Goal: Task Accomplishment & Management: Use online tool/utility

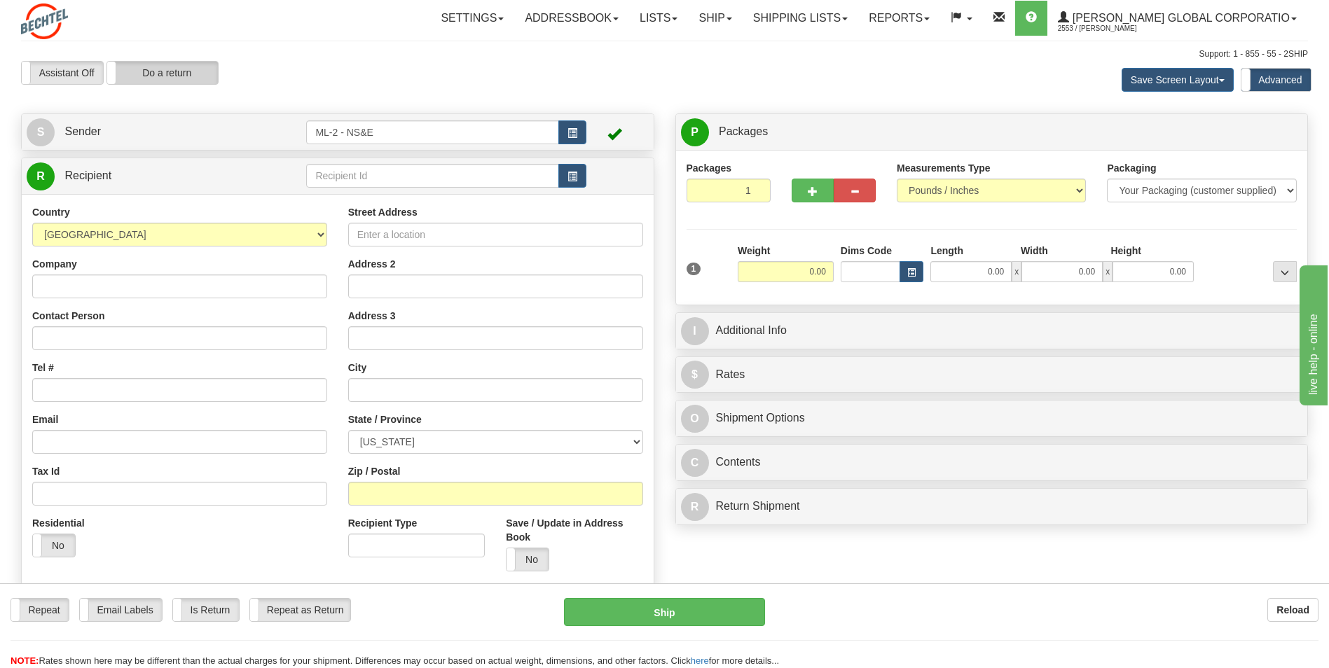
click at [188, 74] on label "Do a return" at bounding box center [162, 73] width 111 height 22
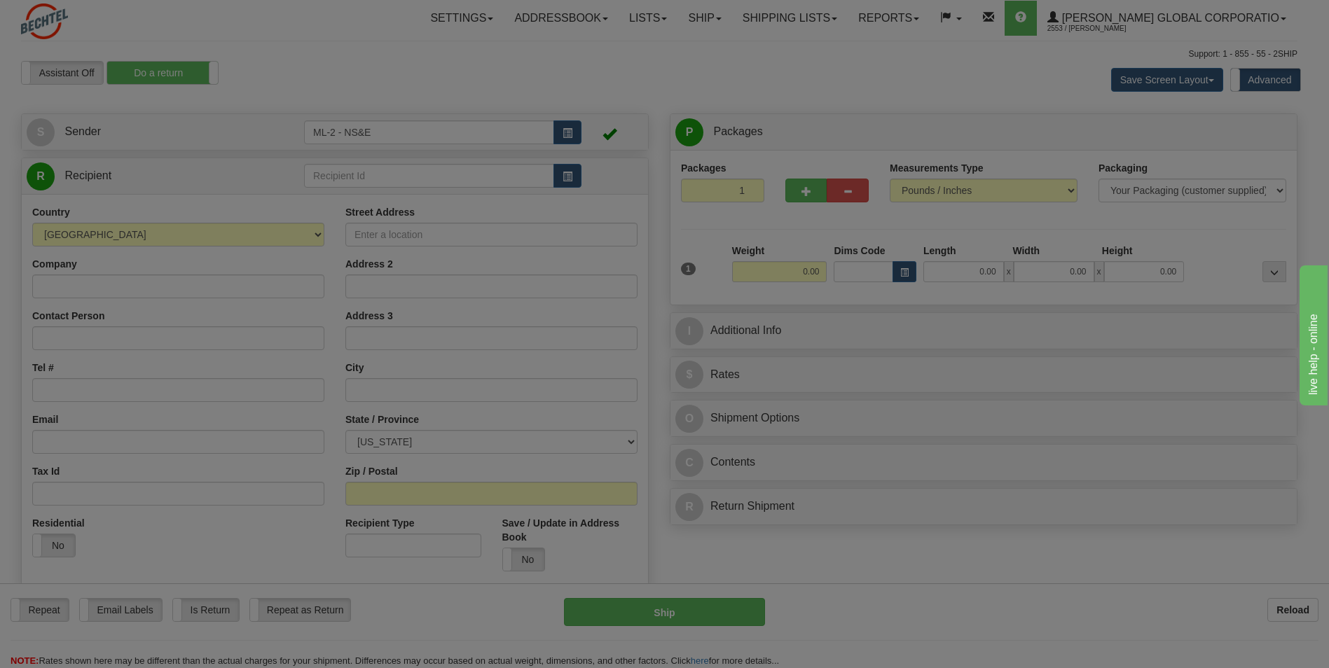
type input "ML-2 - NS&E"
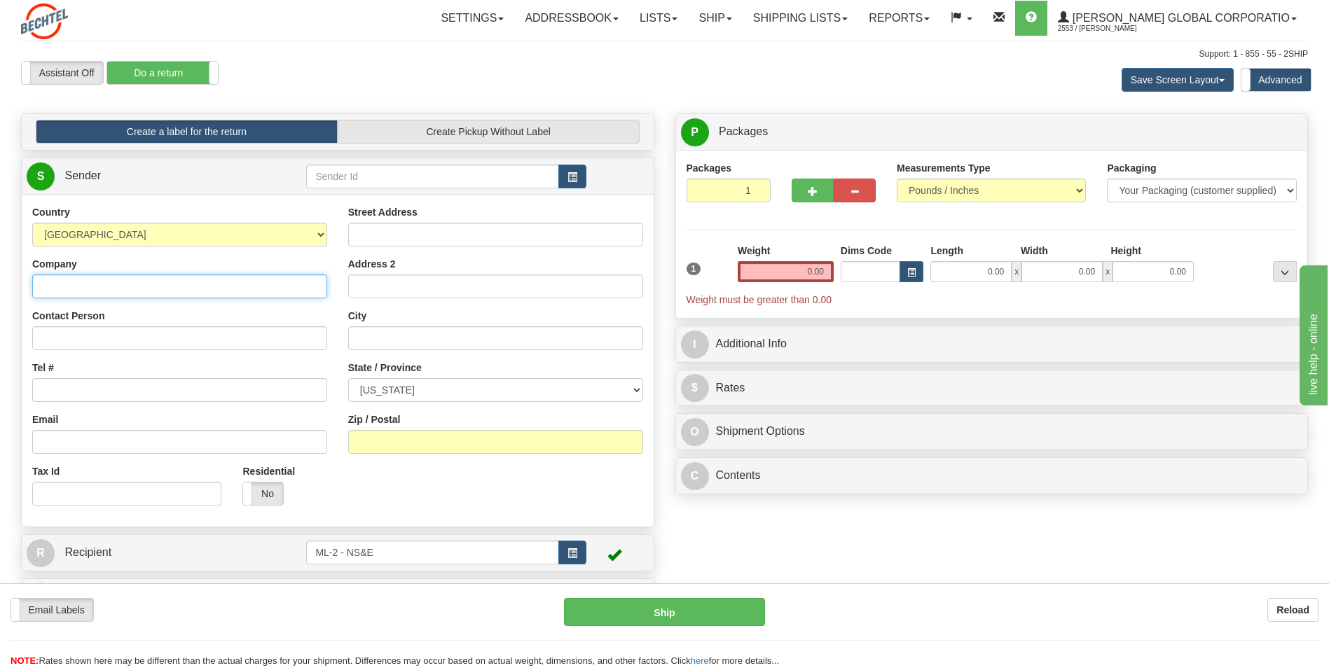
click at [72, 287] on input "Company" at bounding box center [179, 287] width 295 height 24
type input "[PERSON_NAME] Energy"
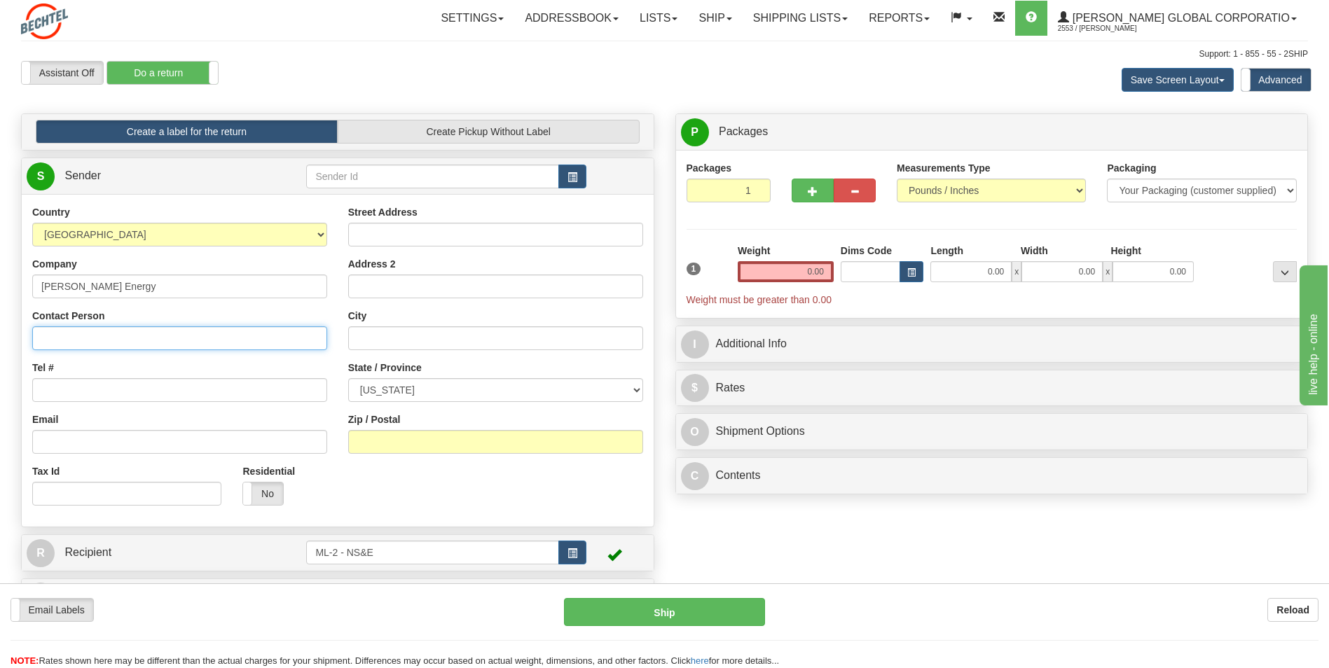
click at [57, 336] on input "Contact Person" at bounding box center [179, 338] width 295 height 24
type input "[PERSON_NAME]"
click at [67, 397] on input "Tel #" at bounding box center [179, 390] width 295 height 24
type input "[PHONE_NUMBER]"
click at [406, 230] on input "Street Address" at bounding box center [495, 235] width 295 height 24
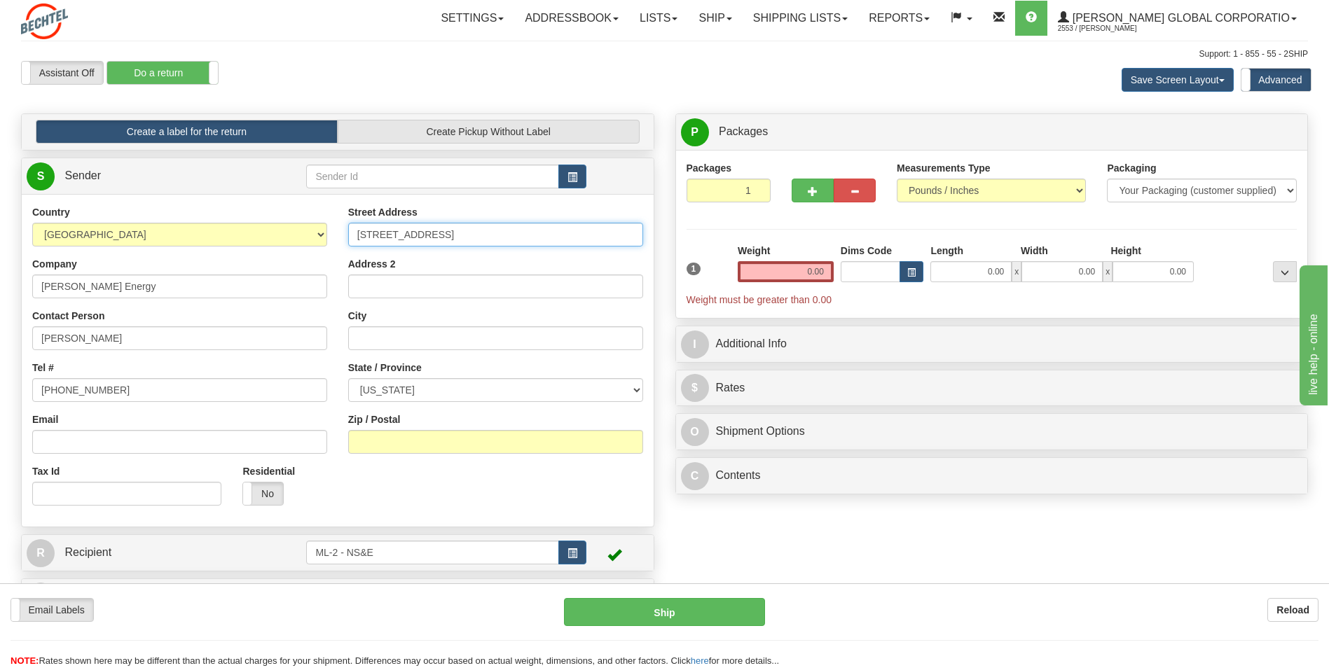
type input "[STREET_ADDRESS]"
click at [452, 388] on select "[US_STATE] [US_STATE] [US_STATE] [US_STATE] Armed Forces America Armed Forces E…" at bounding box center [495, 390] width 295 height 24
click at [636, 389] on select "[US_STATE] [US_STATE] [US_STATE] [US_STATE] Armed Forces America Armed Forces E…" at bounding box center [495, 390] width 295 height 24
click at [389, 334] on input "City" at bounding box center [495, 338] width 295 height 24
type input "Sulphur"
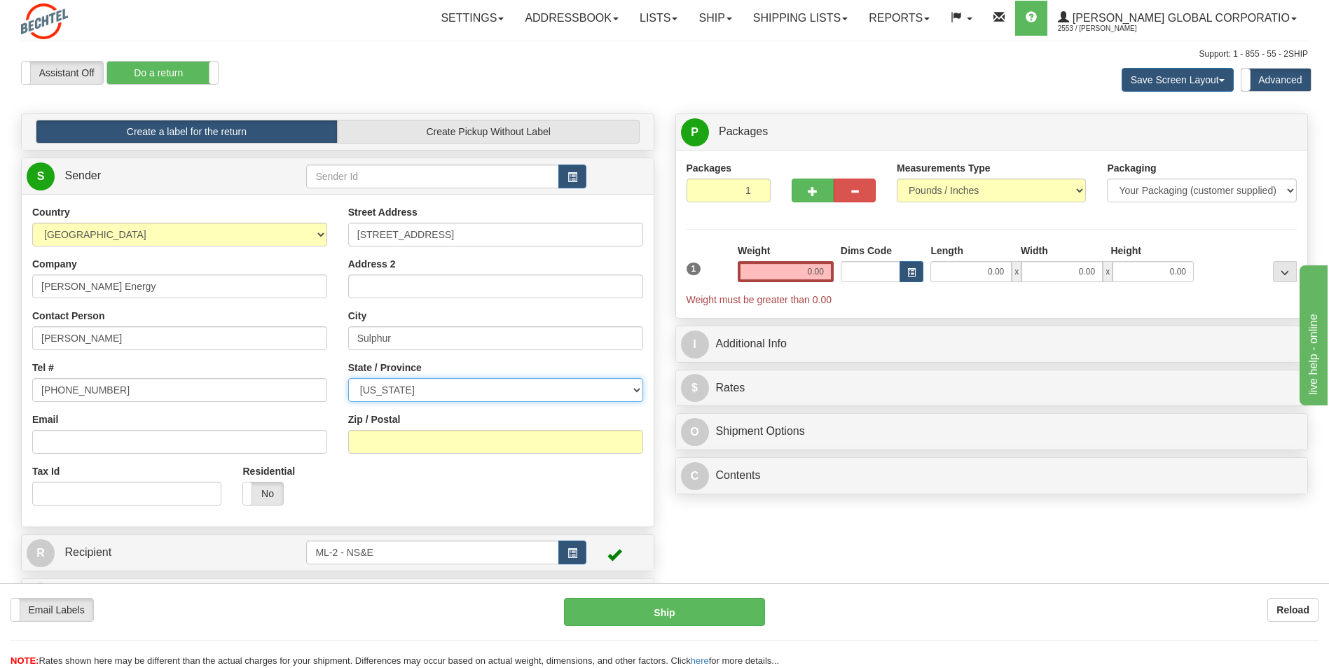
click at [636, 390] on select "[US_STATE] [US_STATE] [US_STATE] [US_STATE] Armed Forces America Armed Forces E…" at bounding box center [495, 390] width 295 height 24
select select "LA"
click at [348, 378] on select "[US_STATE] [US_STATE] [US_STATE] [US_STATE] Armed Forces America Armed Forces E…" at bounding box center [495, 390] width 295 height 24
click at [404, 437] on input "Zip / Postal" at bounding box center [495, 442] width 295 height 24
type input "70665"
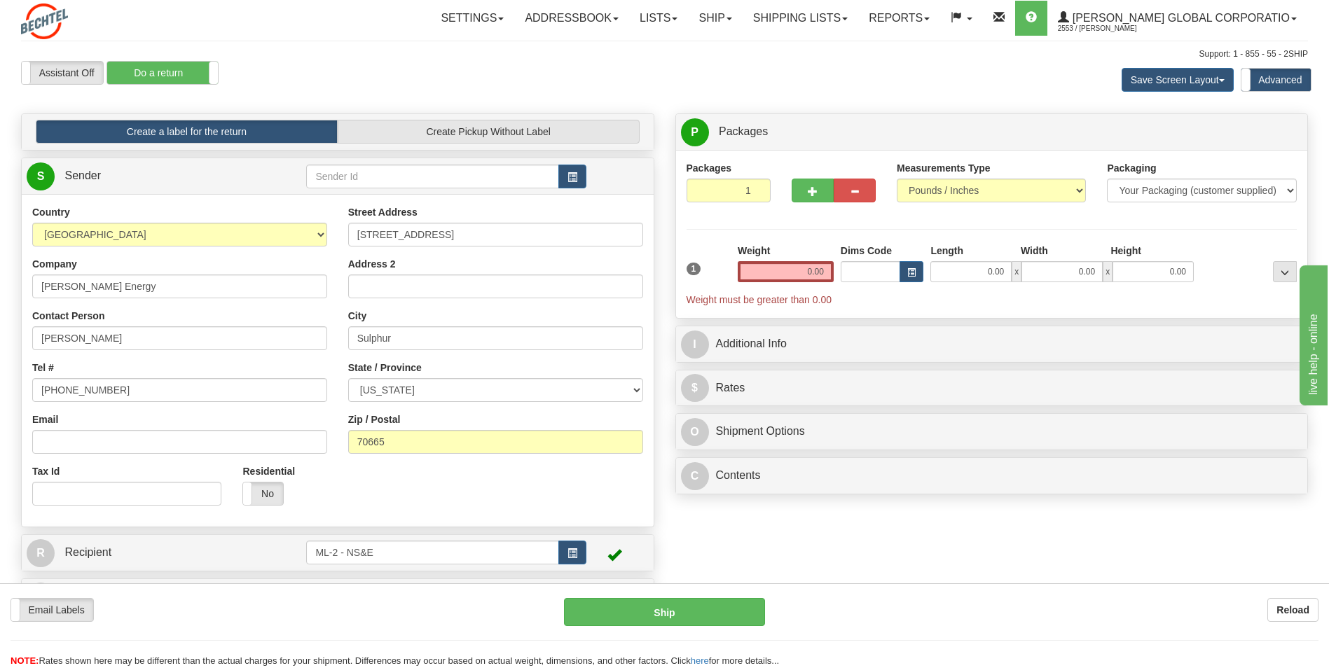
click at [468, 497] on div "Country [GEOGRAPHIC_DATA] [GEOGRAPHIC_DATA] [GEOGRAPHIC_DATA] [GEOGRAPHIC_DATA]…" at bounding box center [338, 360] width 632 height 311
click at [815, 270] on input "0.00" at bounding box center [786, 271] width 96 height 21
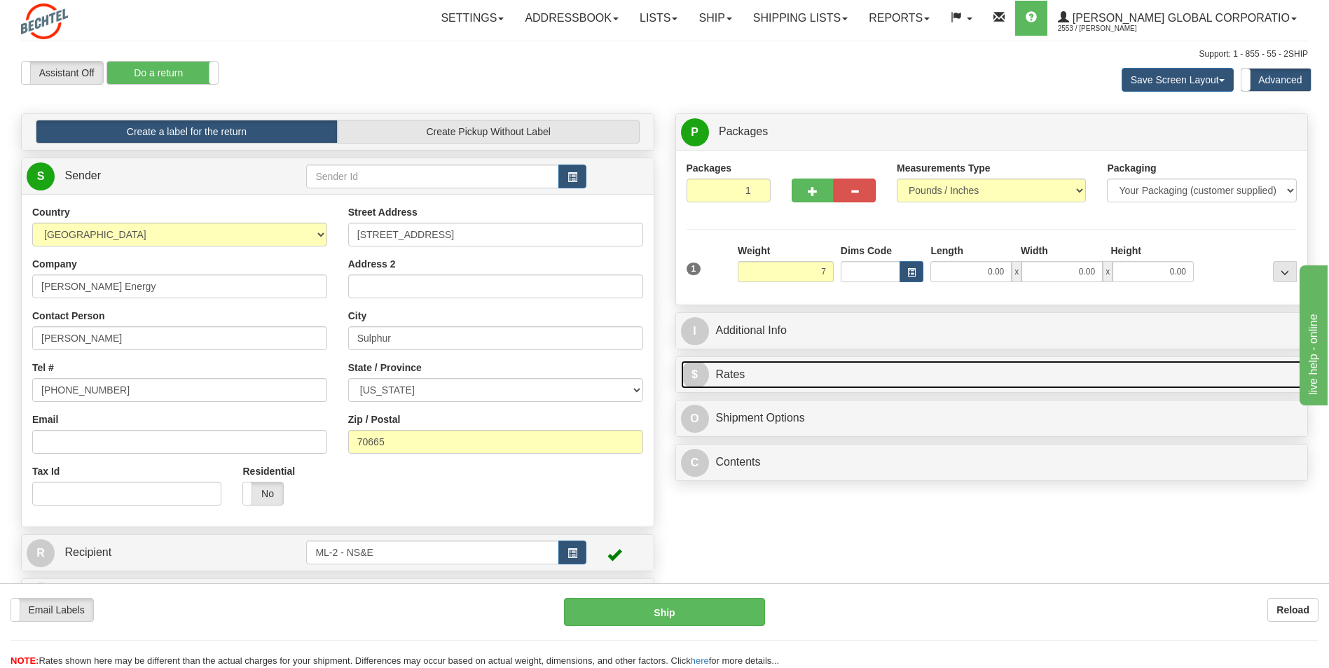
type input "7.00"
click at [742, 375] on link "$ Rates" at bounding box center [992, 375] width 622 height 29
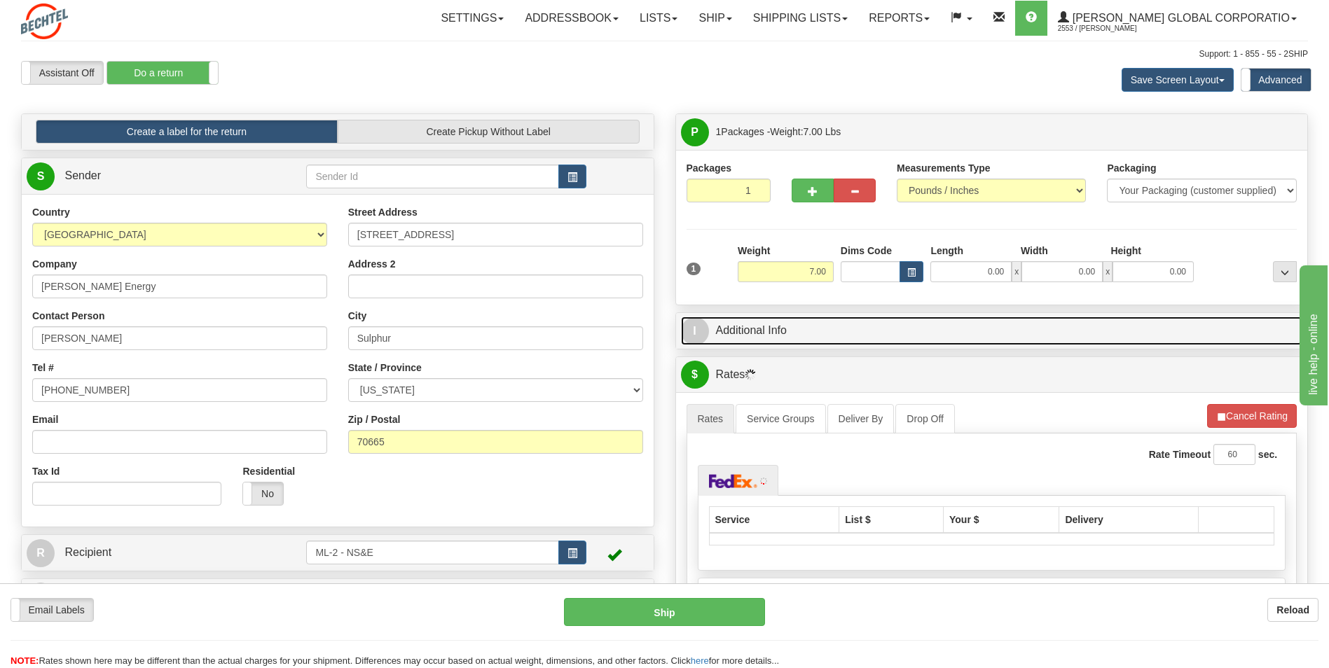
click at [750, 324] on link "I Additional Info" at bounding box center [992, 331] width 622 height 29
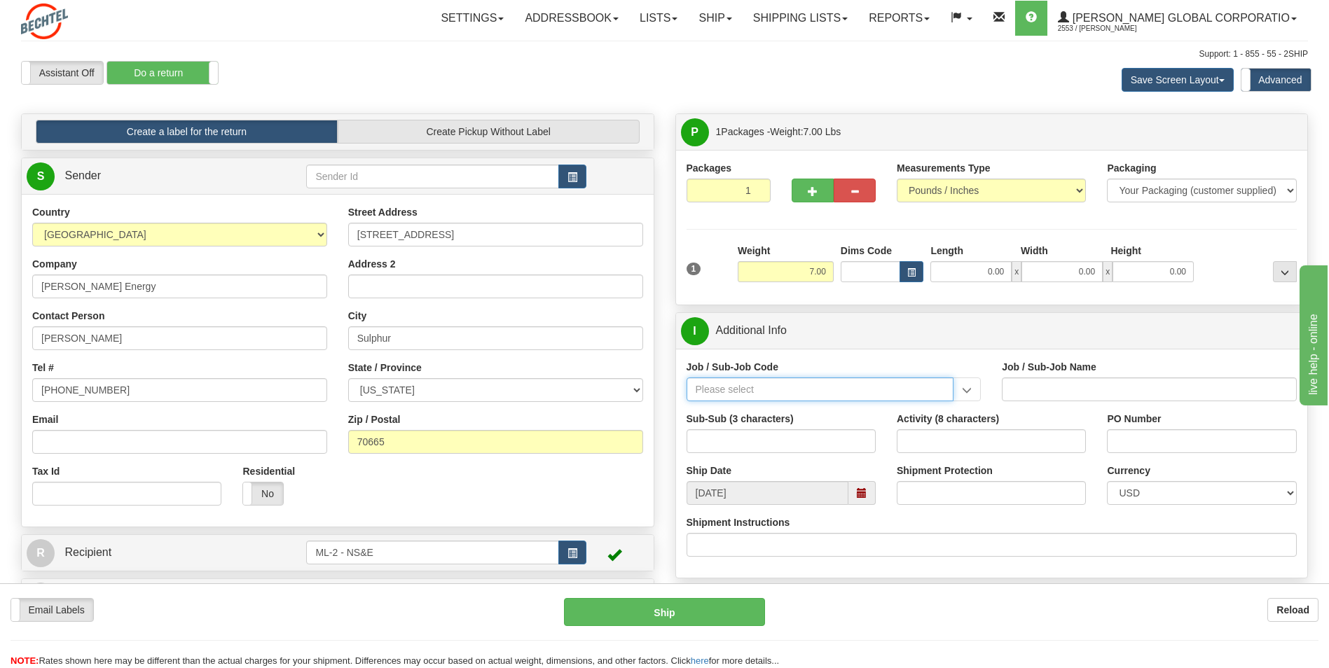
click at [757, 391] on input "Job / Sub-Job Code" at bounding box center [821, 390] width 268 height 24
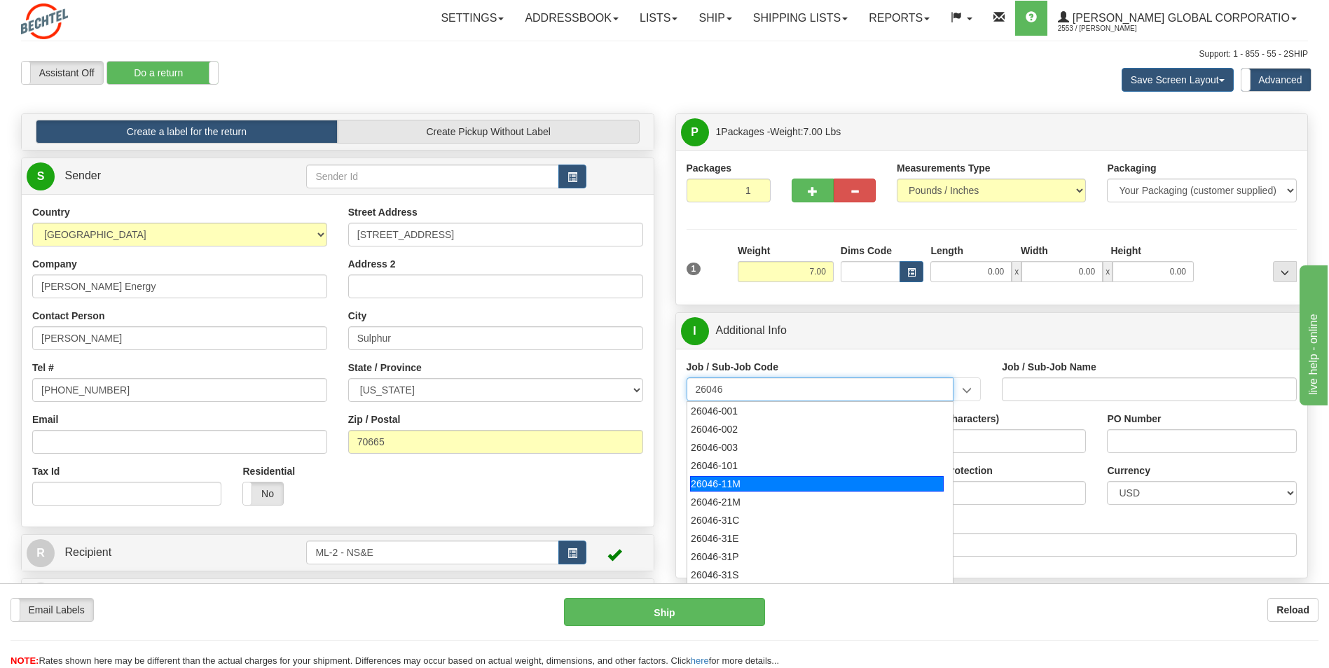
click at [732, 485] on div "26046-11M" at bounding box center [817, 483] width 254 height 15
type input "26046-11M"
type input "MOBILE LAUNCHER 2 - PROJECT MANAGEMENT"
type input "26046-11M"
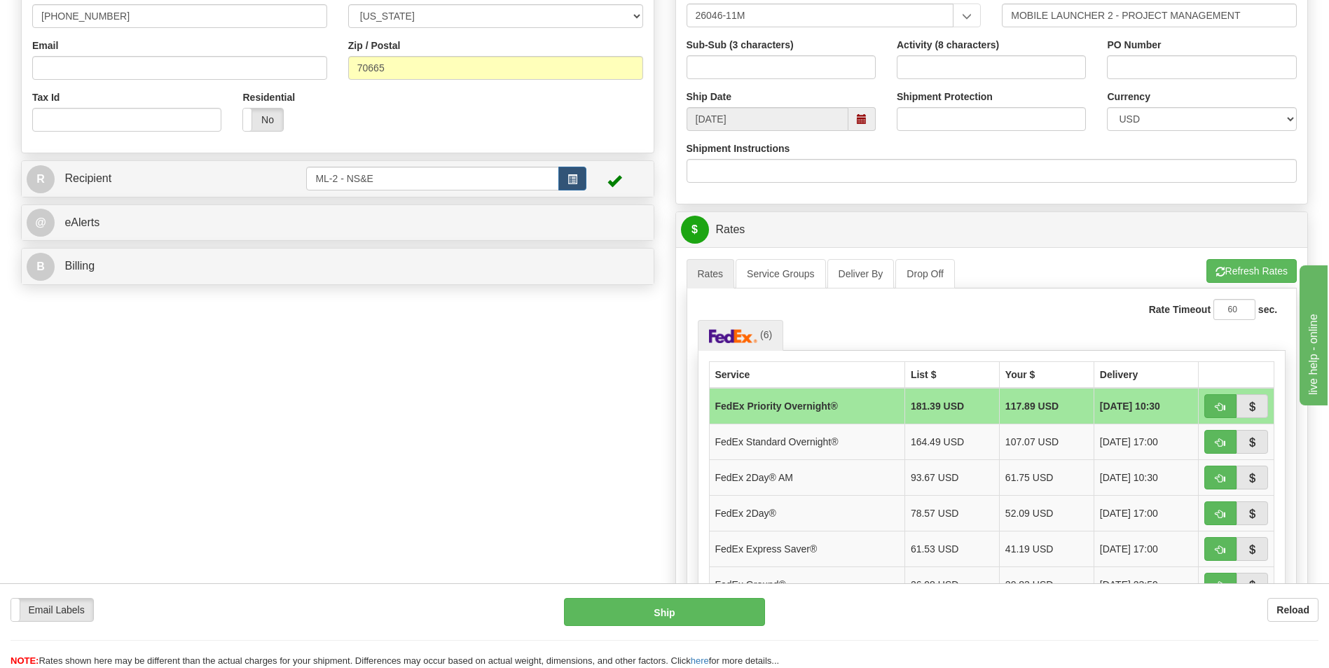
scroll to position [420, 0]
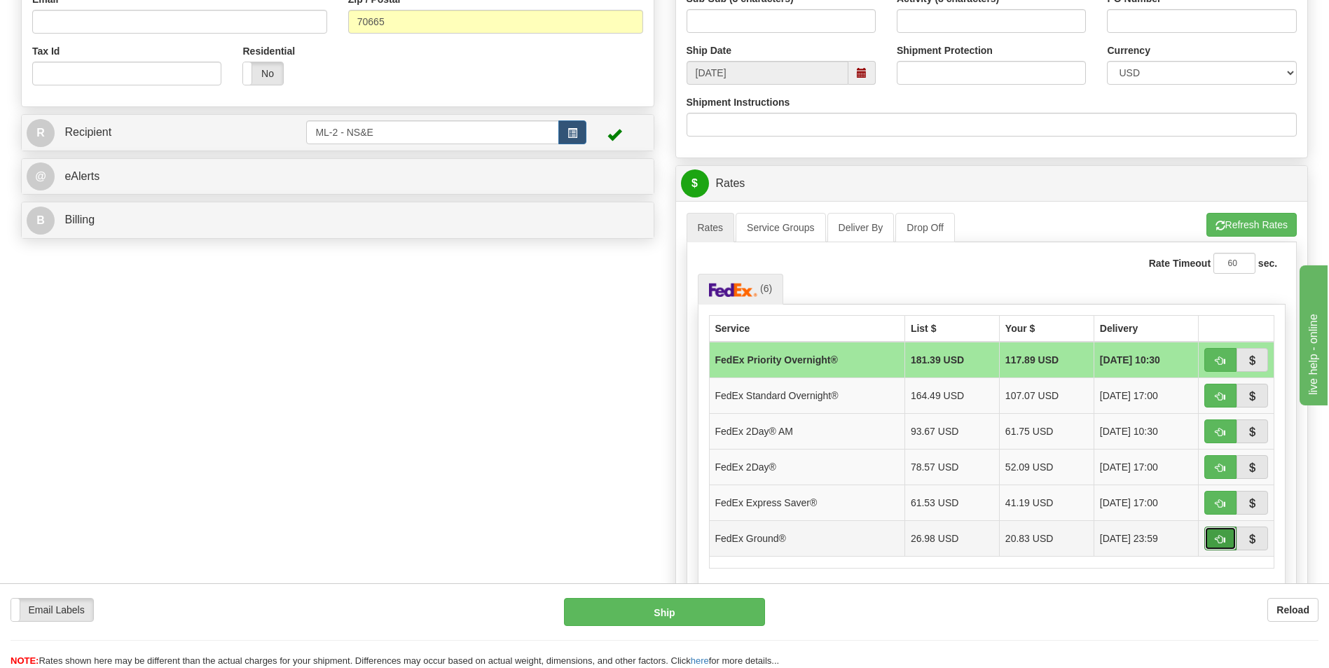
click at [1214, 535] on button "button" at bounding box center [1220, 539] width 32 height 24
type input "92"
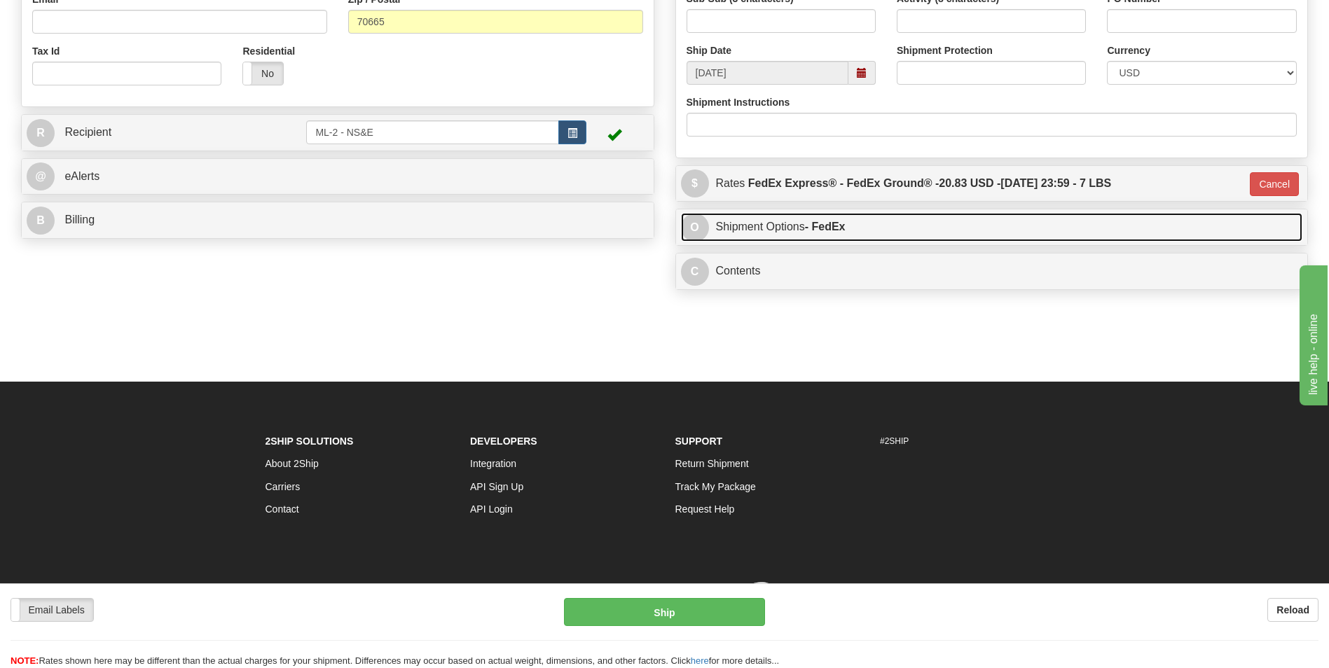
click at [828, 228] on strong "- FedEx" at bounding box center [825, 227] width 41 height 12
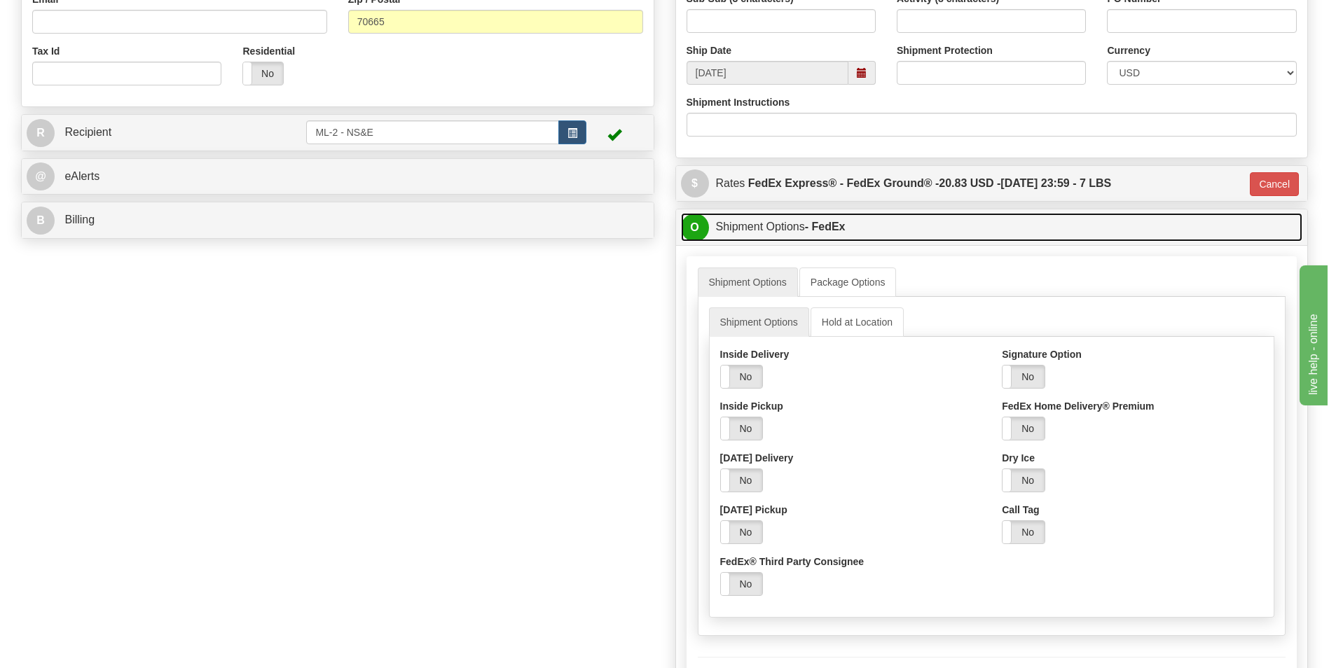
click at [780, 230] on link "O Shipment Options - FedEx" at bounding box center [992, 227] width 622 height 29
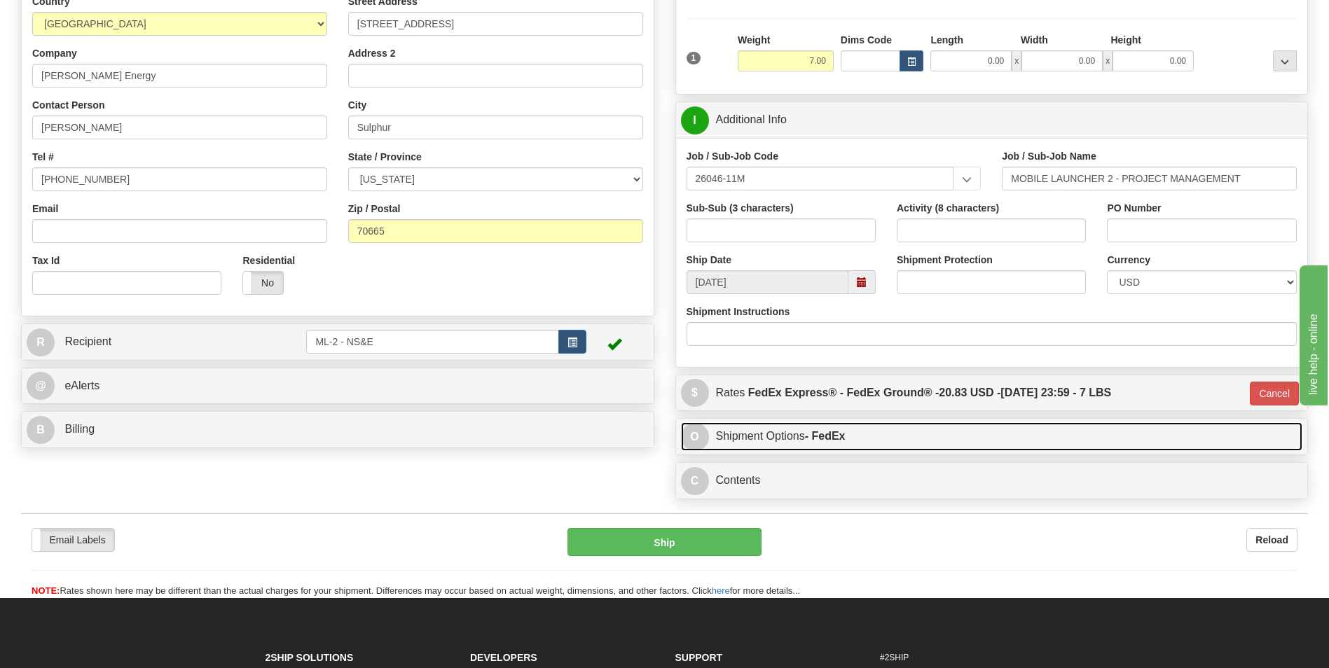
scroll to position [210, 0]
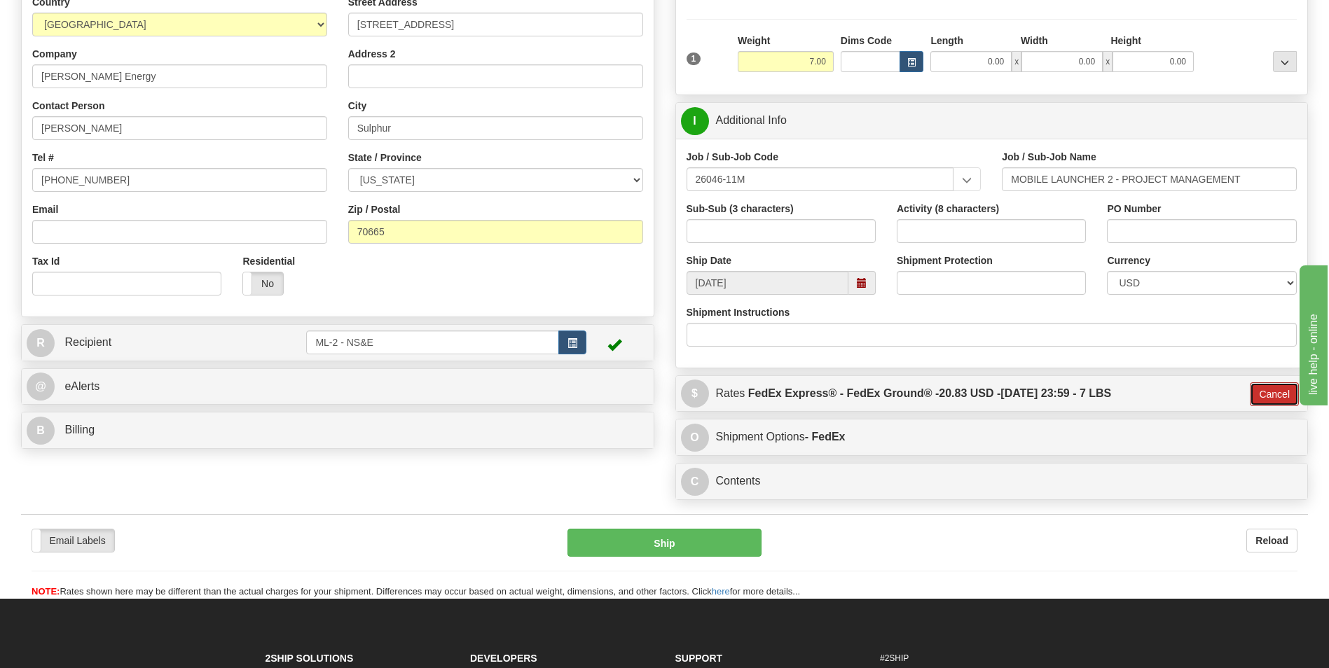
click at [1286, 398] on button "Cancel" at bounding box center [1274, 395] width 49 height 24
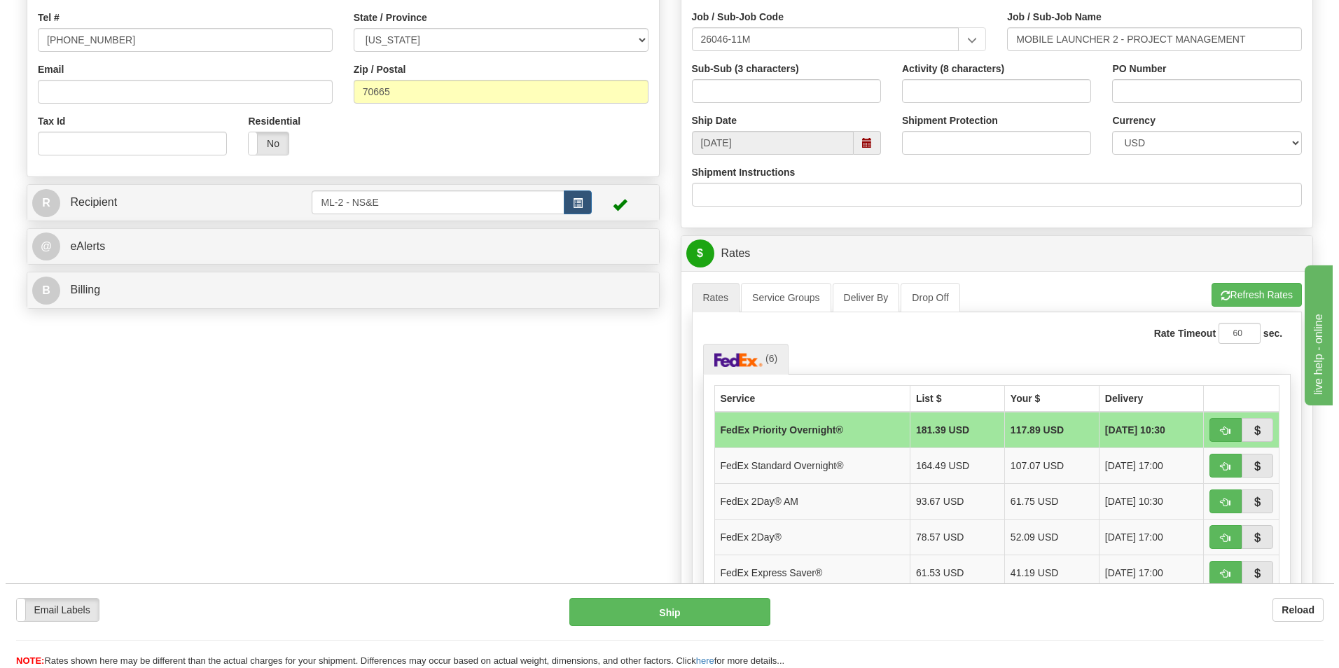
scroll to position [420, 0]
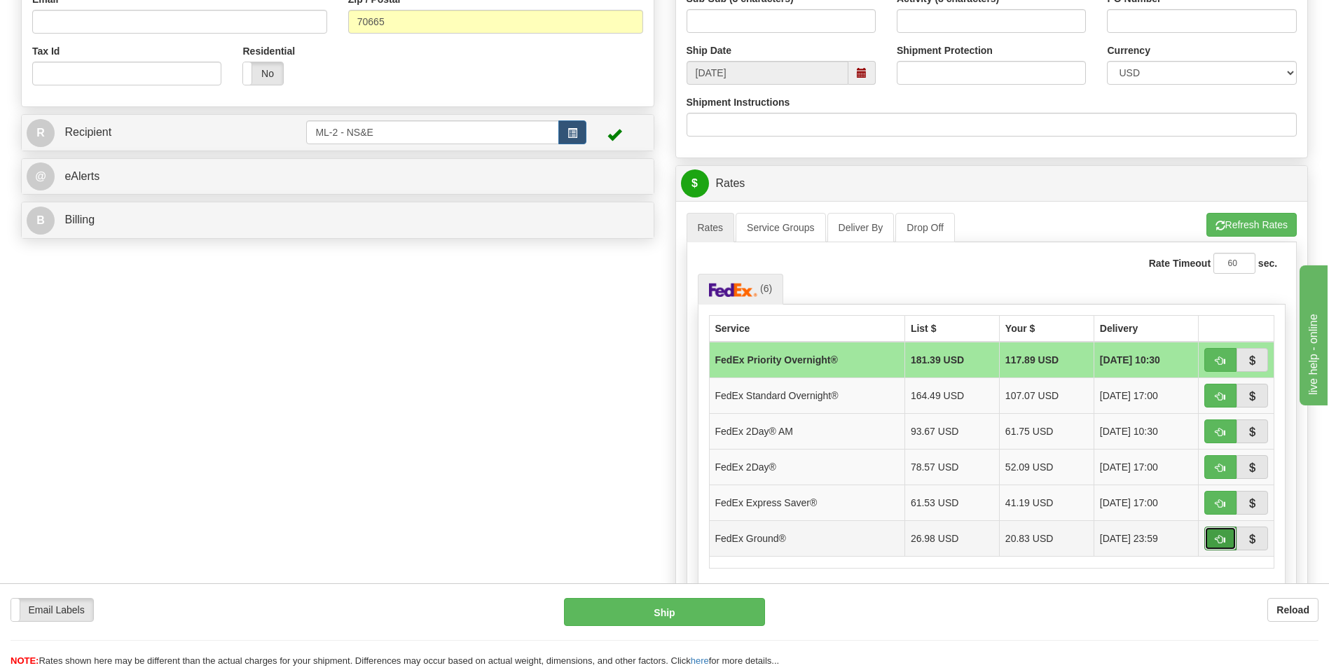
click at [1218, 532] on button "button" at bounding box center [1220, 539] width 32 height 24
type input "92"
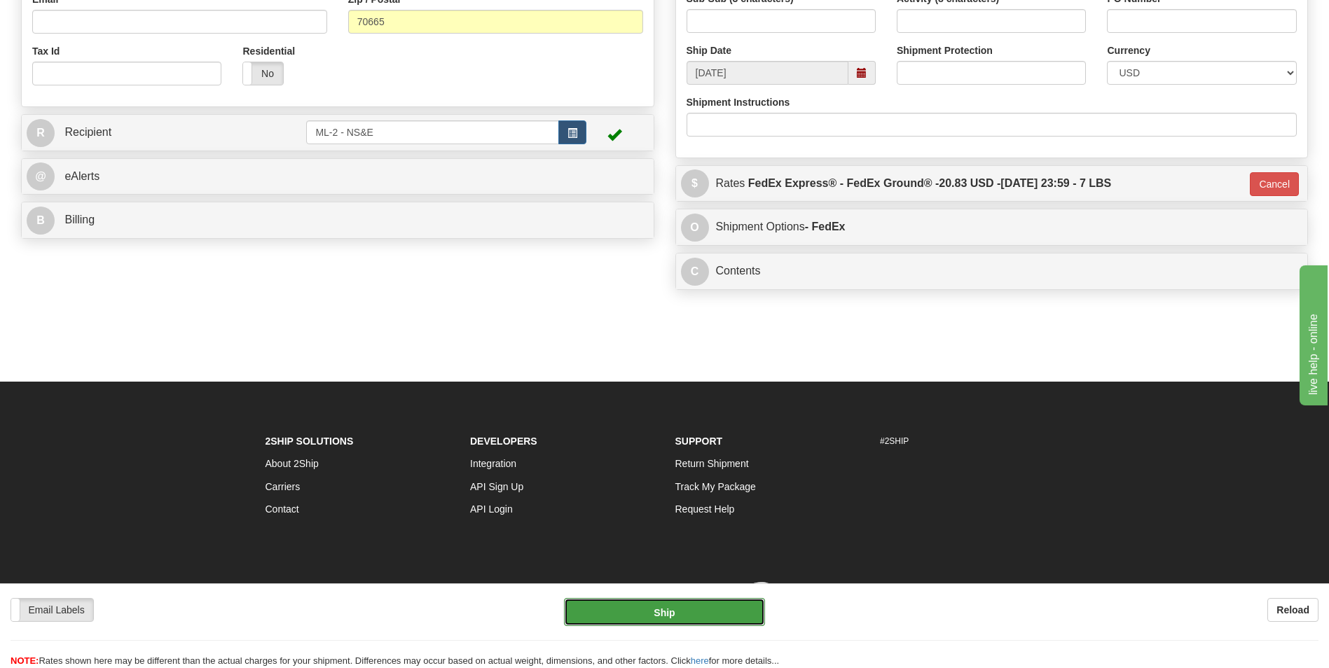
click at [668, 614] on button "Ship" at bounding box center [664, 612] width 200 height 28
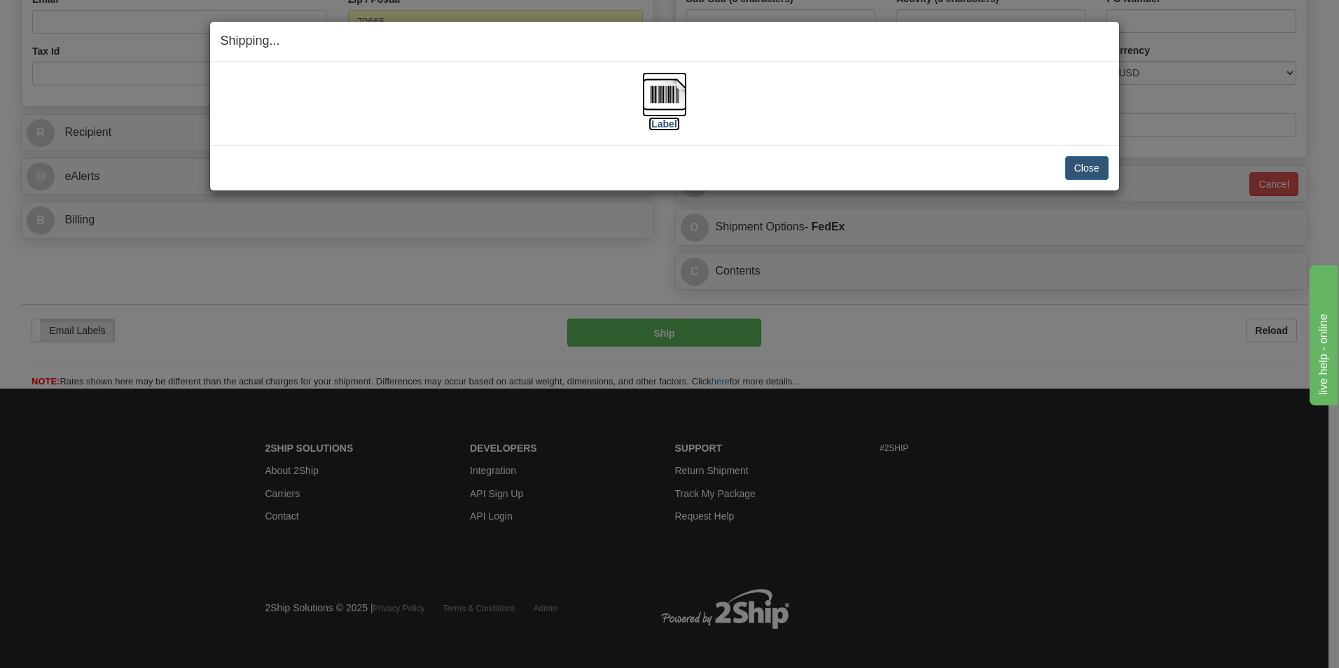
click at [666, 128] on label "[Label]" at bounding box center [665, 124] width 32 height 14
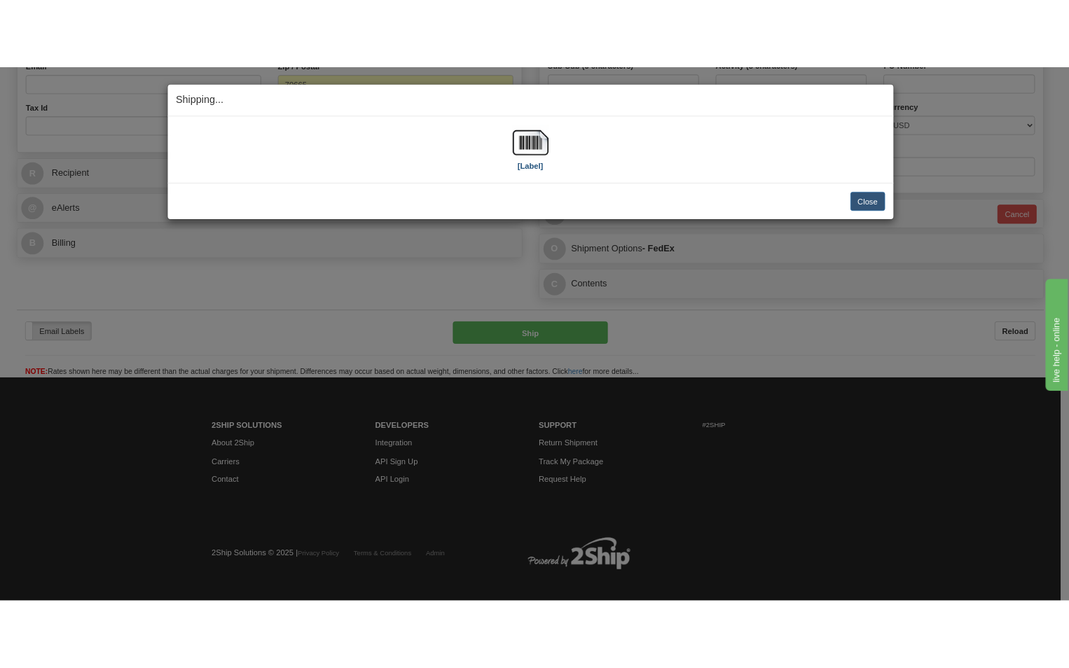
scroll to position [453, 0]
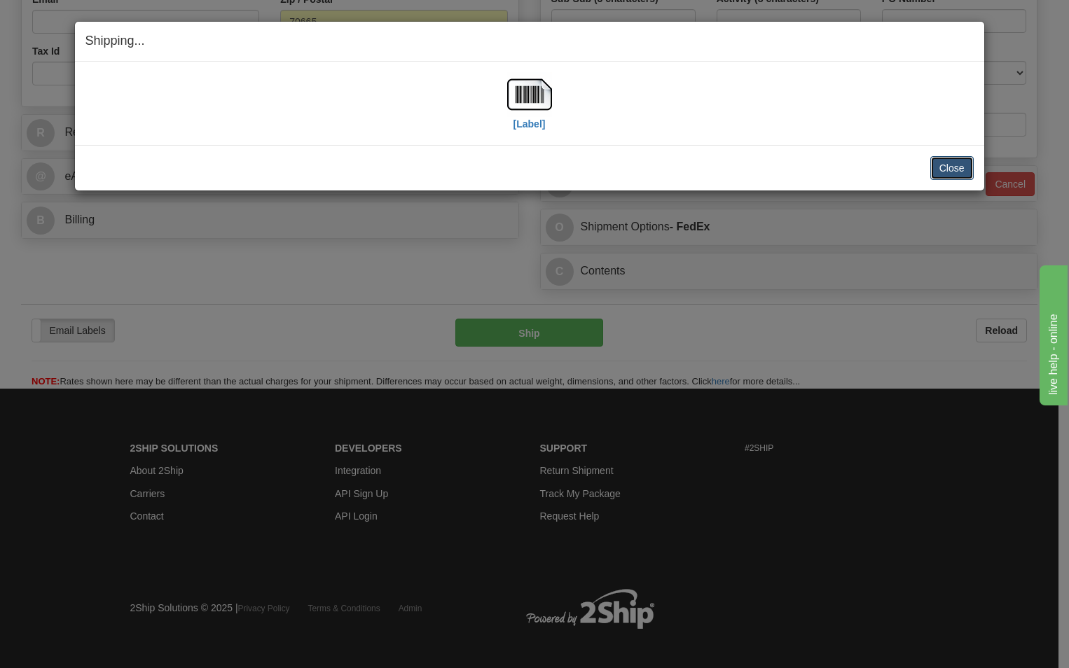
click at [967, 168] on button "Close" at bounding box center [951, 168] width 43 height 24
